Goal: Download file/media

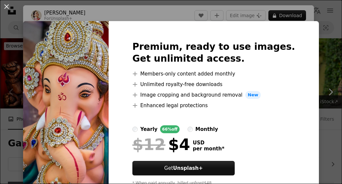
scroll to position [176, 0]
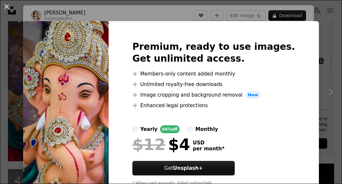
click at [311, 73] on div "An X shape Premium, ready to use images. Get unlimited access. A plus sign Memb…" at bounding box center [171, 92] width 342 height 184
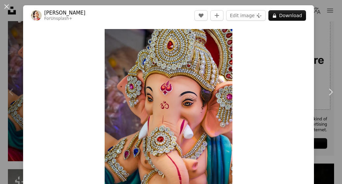
drag, startPoint x: 311, startPoint y: 73, endPoint x: 332, endPoint y: 15, distance: 61.6
click at [332, 15] on div "An X shape Chevron left Chevron right [PERSON_NAME] For Unsplash+ A heart A plu…" at bounding box center [171, 92] width 342 height 184
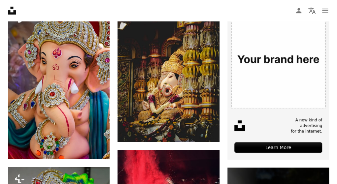
click at [332, 15] on nav "Unsplash logo Unsplash Home A photo Pen Tool A compass A stack of folders Downl…" at bounding box center [168, 10] width 337 height 21
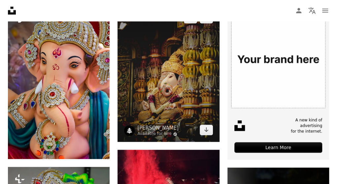
drag, startPoint x: 332, startPoint y: 15, endPoint x: 213, endPoint y: 107, distance: 151.0
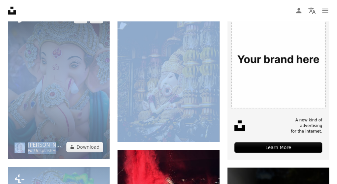
click at [71, 113] on img at bounding box center [59, 82] width 102 height 153
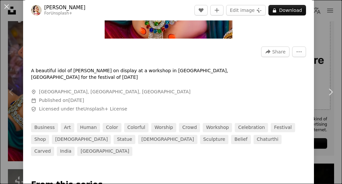
scroll to position [193, 0]
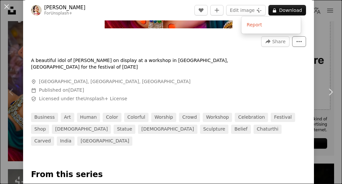
click at [300, 41] on button "More Actions" at bounding box center [299, 41] width 14 height 11
drag, startPoint x: 334, startPoint y: 31, endPoint x: 332, endPoint y: 35, distance: 4.8
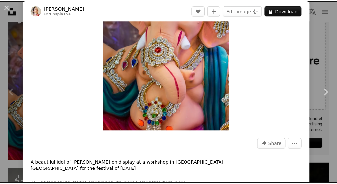
scroll to position [0, 0]
